Goal: Task Accomplishment & Management: Use online tool/utility

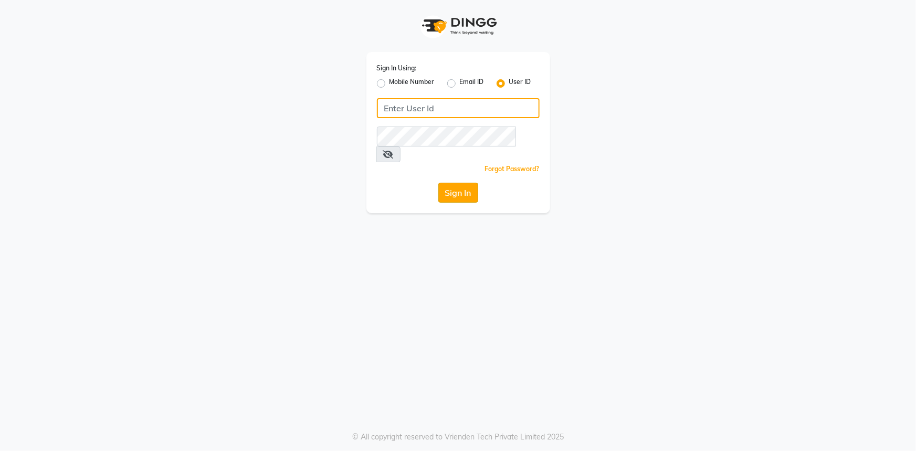
type input "e3521-01"
drag, startPoint x: 466, startPoint y: 181, endPoint x: 322, endPoint y: 115, distance: 158.5
click at [463, 183] on button "Sign In" at bounding box center [458, 193] width 40 height 20
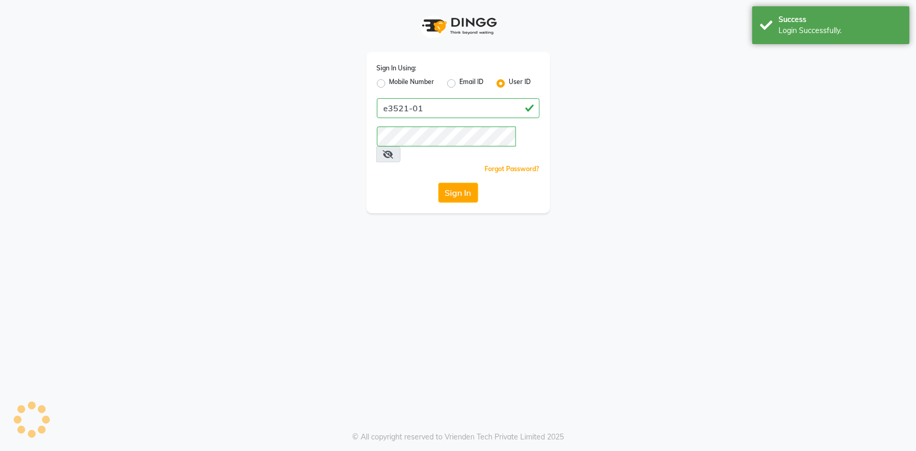
select select "service"
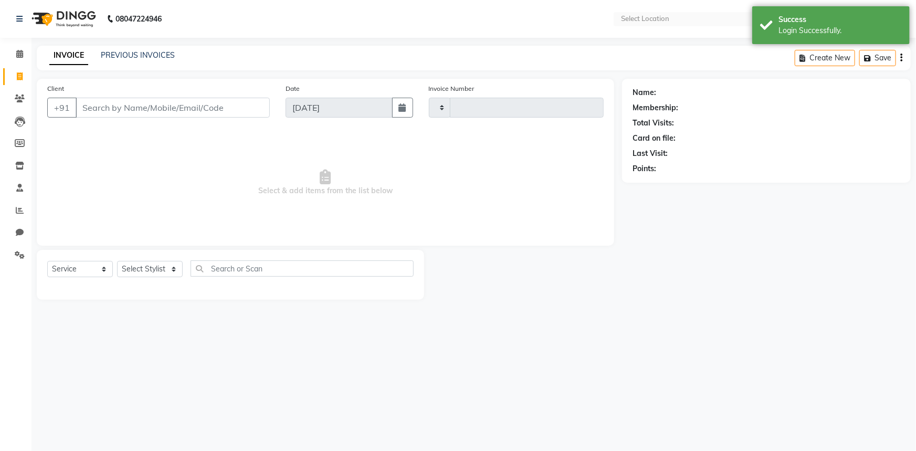
type input "0974"
select select "en"
select select "7937"
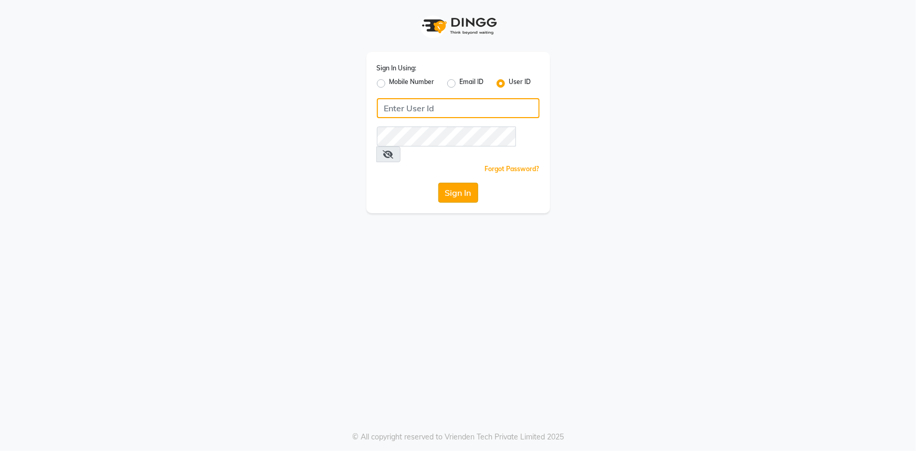
type input "e3521-01"
click at [442, 186] on button "Sign In" at bounding box center [458, 193] width 40 height 20
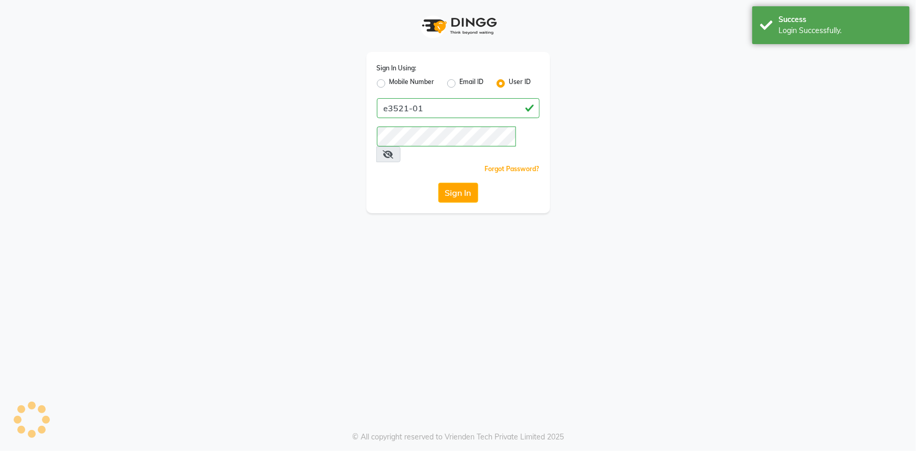
select select "7937"
select select "service"
